Goal: Information Seeking & Learning: Learn about a topic

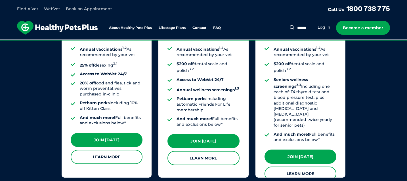
scroll to position [528, 0]
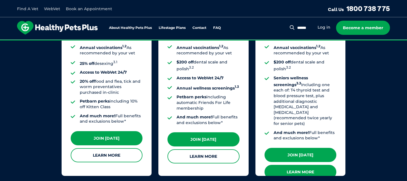
click at [298, 165] on link "Learn More" at bounding box center [300, 172] width 72 height 14
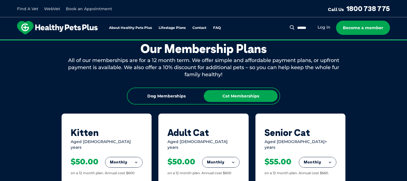
scroll to position [311, 0]
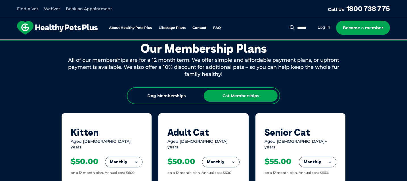
click at [184, 94] on div "Dog Memberships" at bounding box center [166, 96] width 74 height 12
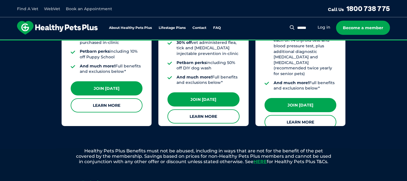
scroll to position [560, 0]
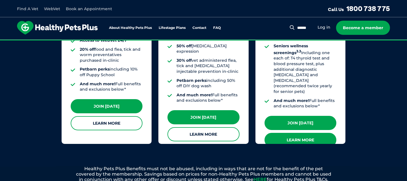
click at [306, 133] on link "Learn More" at bounding box center [300, 140] width 72 height 14
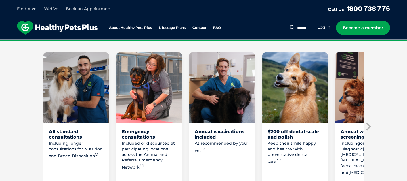
scroll to position [322, 0]
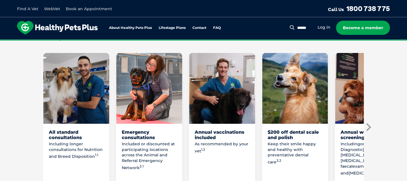
click at [365, 123] on icon "Next slide" at bounding box center [368, 127] width 9 height 9
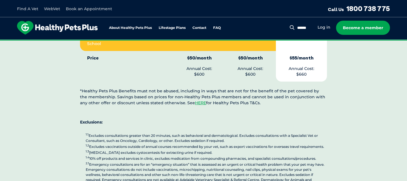
scroll to position [1547, 0]
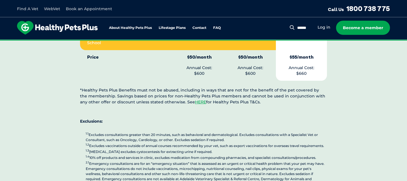
click at [168, 134] on p "1.1 Excludes consultations greater than 20 minutes, such as behavioral and derm…" at bounding box center [206, 179] width 241 height 94
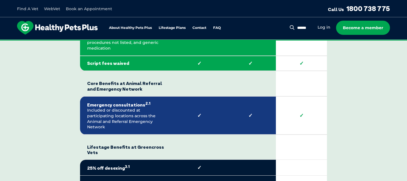
scroll to position [1223, 0]
